Goal: Task Accomplishment & Management: Manage account settings

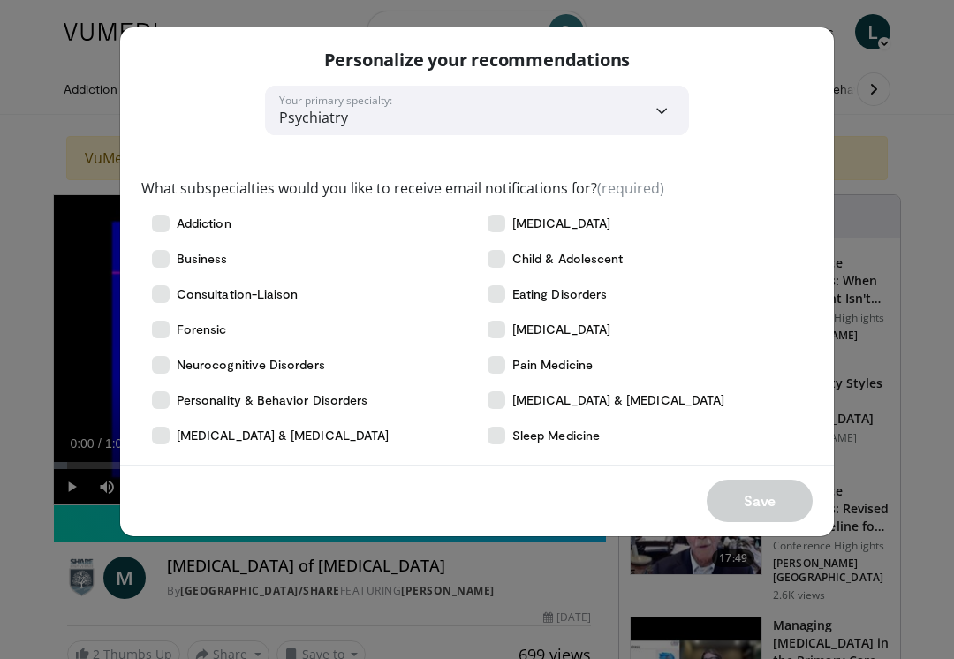
click at [494, 220] on icon at bounding box center [497, 224] width 18 height 18
click at [491, 254] on icon at bounding box center [497, 259] width 18 height 18
click at [503, 328] on icon at bounding box center [497, 330] width 18 height 18
click at [498, 369] on icon at bounding box center [497, 365] width 18 height 18
click at [504, 427] on label "Sleep Medicine" at bounding box center [645, 435] width 336 height 35
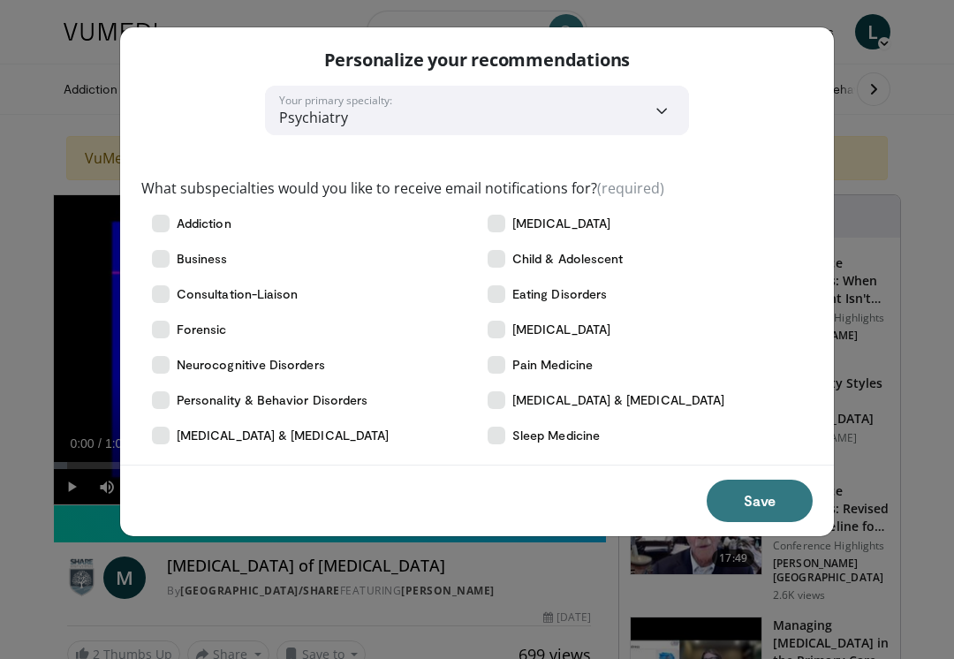
click at [173, 325] on label "Forensic" at bounding box center [309, 329] width 336 height 35
click at [164, 361] on icon at bounding box center [161, 365] width 18 height 18
click at [163, 390] on label "Personality & Behavior Disorders" at bounding box center [309, 399] width 336 height 35
click at [774, 500] on button "Save" at bounding box center [760, 501] width 106 height 42
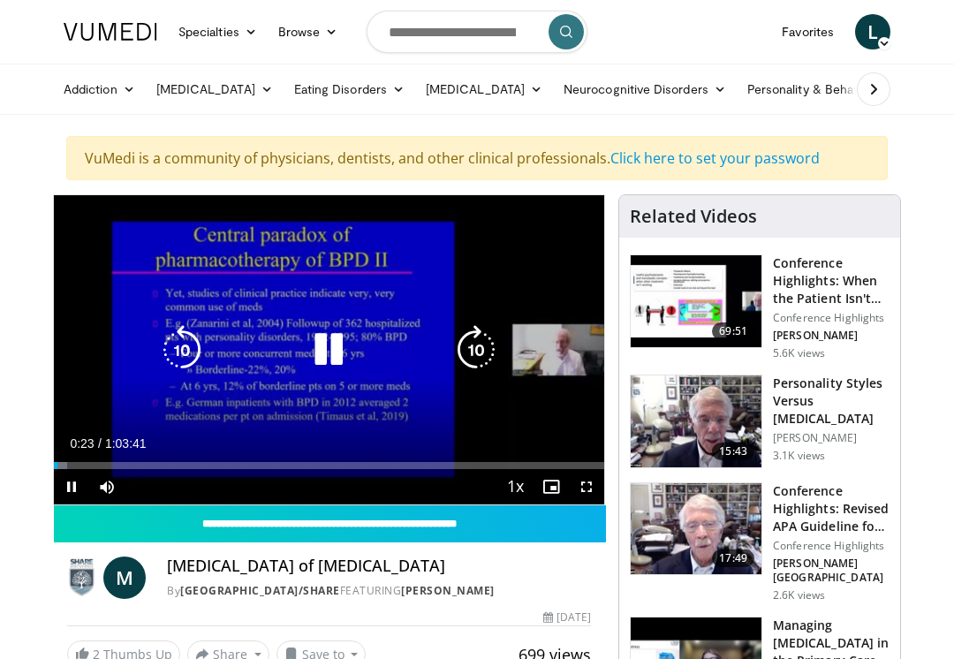
click at [331, 360] on icon "Video Player" at bounding box center [328, 349] width 49 height 49
